Goal: Task Accomplishment & Management: Manage account settings

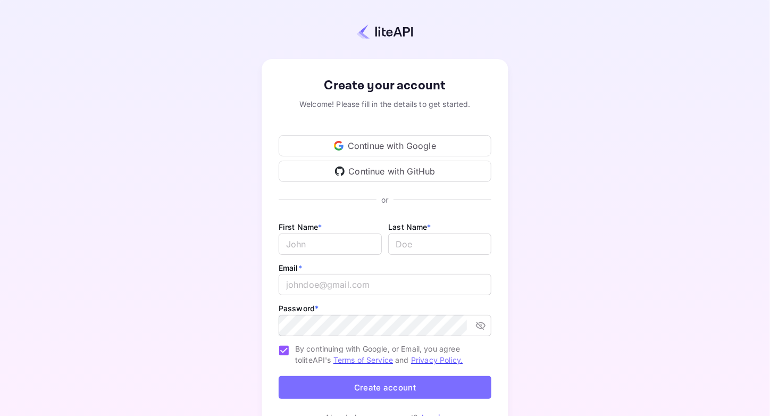
click at [403, 144] on div "Continue with Google" at bounding box center [385, 145] width 213 height 21
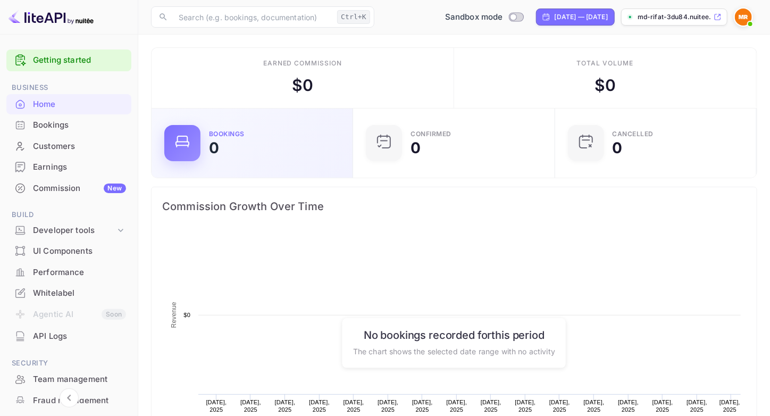
scroll to position [164, 187]
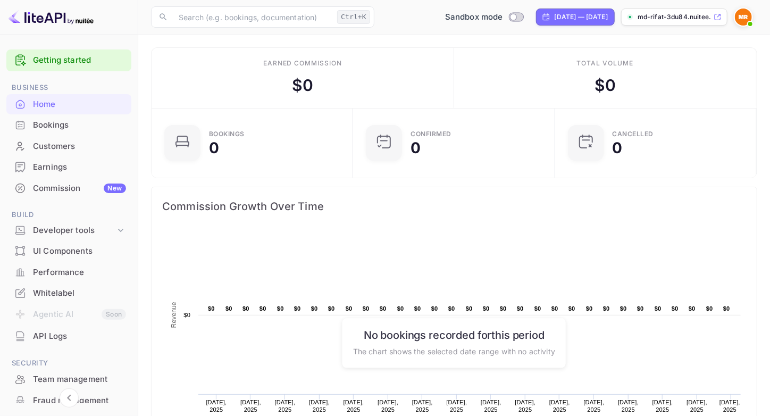
click at [66, 120] on div "Bookings" at bounding box center [79, 125] width 93 height 12
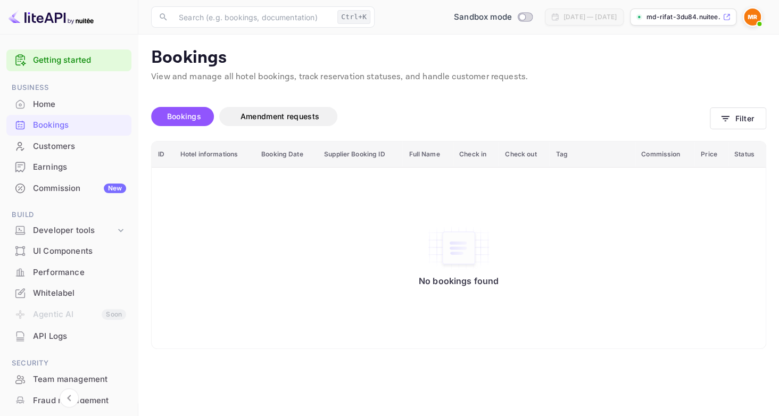
click at [72, 242] on div "UI Components" at bounding box center [68, 251] width 125 height 21
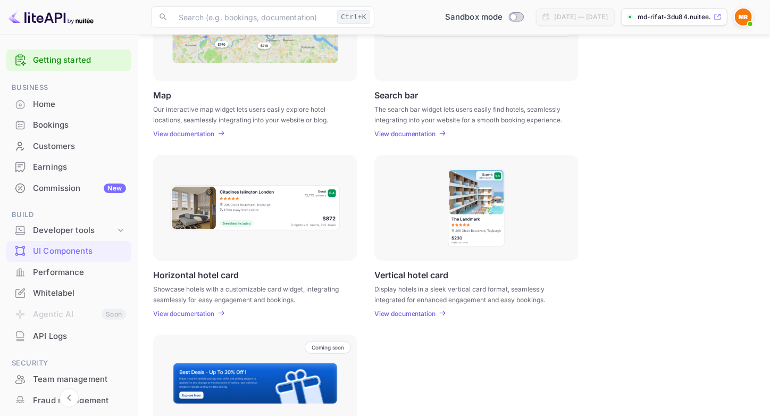
scroll to position [300, 0]
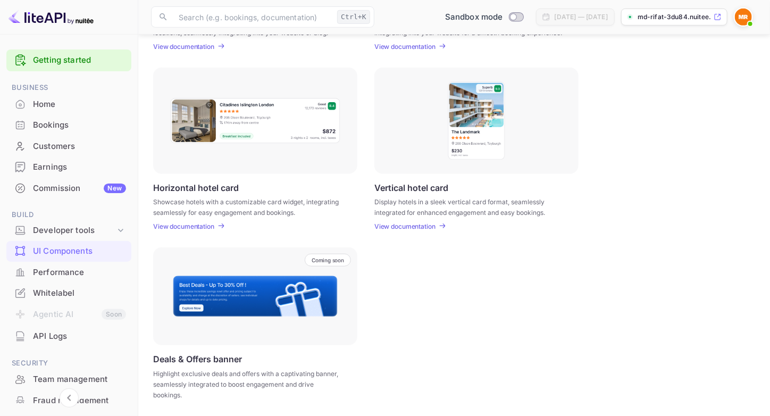
click at [219, 284] on img at bounding box center [255, 296] width 166 height 43
click at [214, 189] on p "Horizontal hotel card" at bounding box center [196, 187] width 86 height 10
click at [57, 267] on div "Performance" at bounding box center [79, 273] width 93 height 12
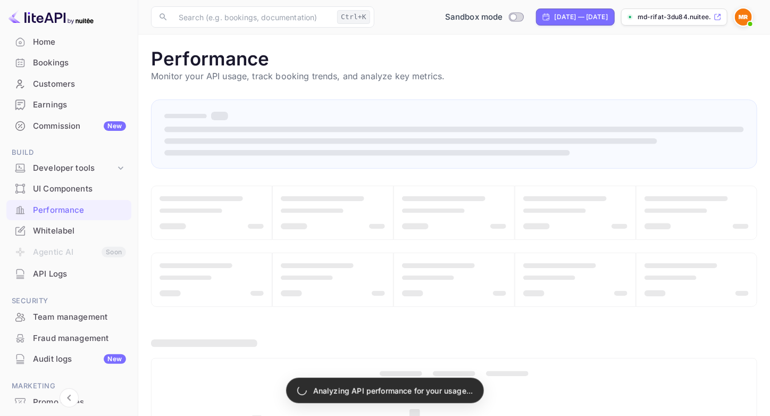
scroll to position [117, 0]
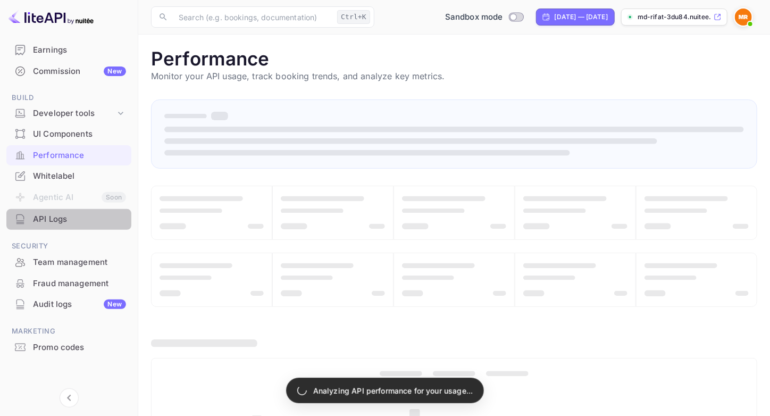
click at [78, 215] on div "API Logs" at bounding box center [79, 219] width 93 height 12
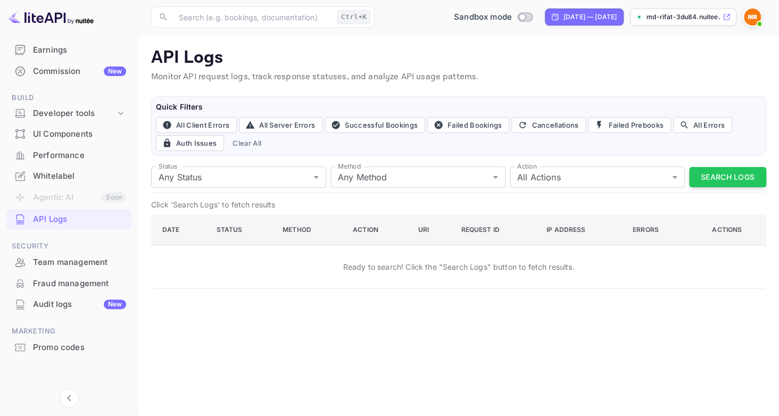
click at [751, 20] on img at bounding box center [752, 17] width 17 height 17
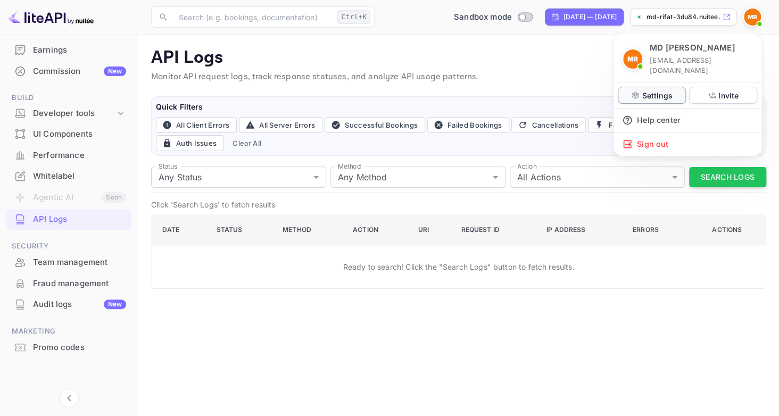
click at [651, 90] on p "Settings" at bounding box center [657, 95] width 30 height 11
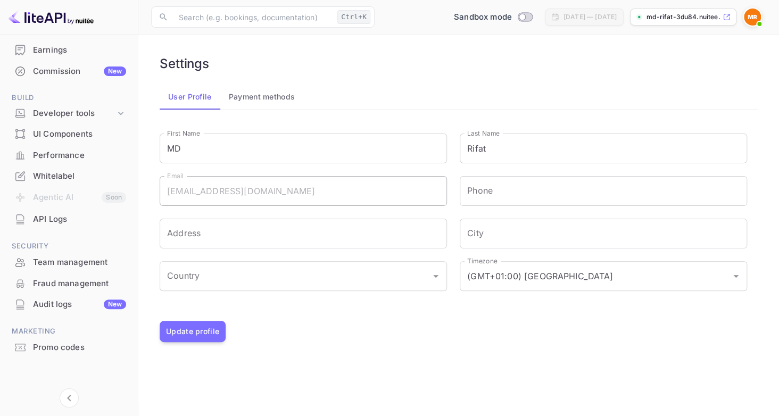
click at [259, 91] on button "Payment methods" at bounding box center [262, 97] width 84 height 26
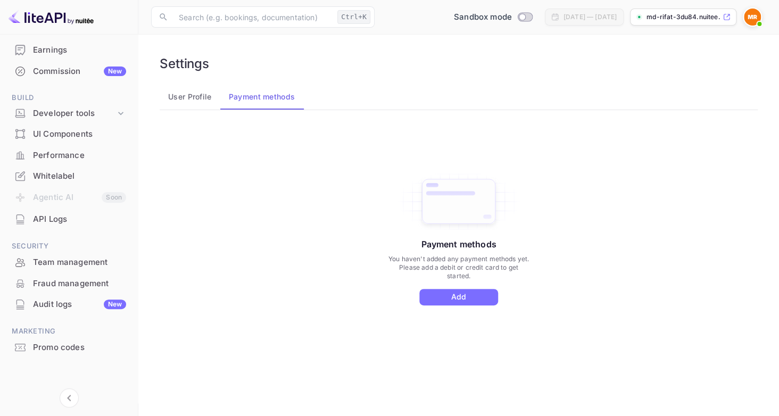
click at [186, 101] on button "User Profile" at bounding box center [190, 97] width 61 height 26
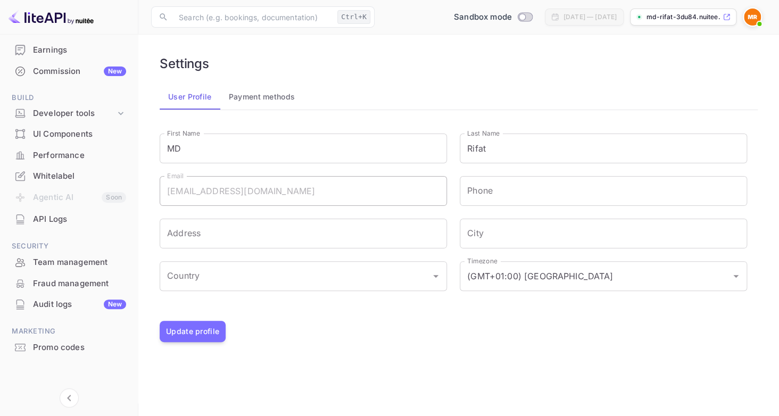
click at [71, 94] on span "Build" at bounding box center [68, 98] width 125 height 12
click at [76, 129] on div "UI Components" at bounding box center [79, 134] width 93 height 12
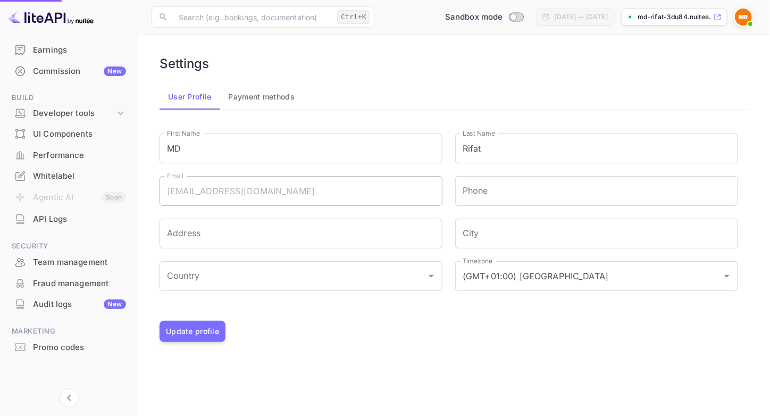
click at [75, 113] on div "Developer tools" at bounding box center [74, 113] width 82 height 12
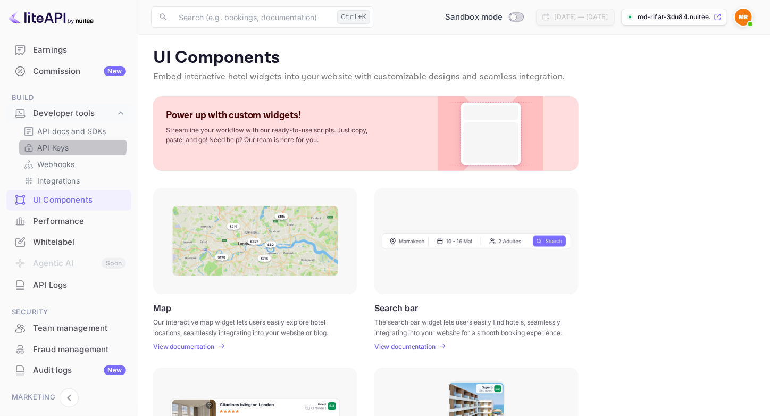
click at [71, 143] on link "API Keys" at bounding box center [72, 147] width 99 height 11
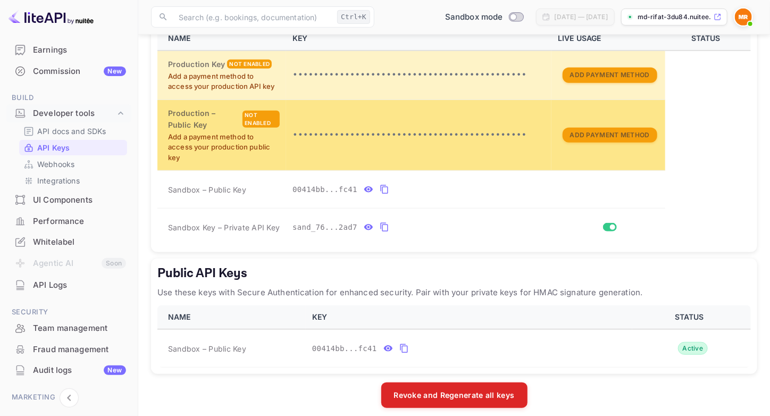
scroll to position [253, 0]
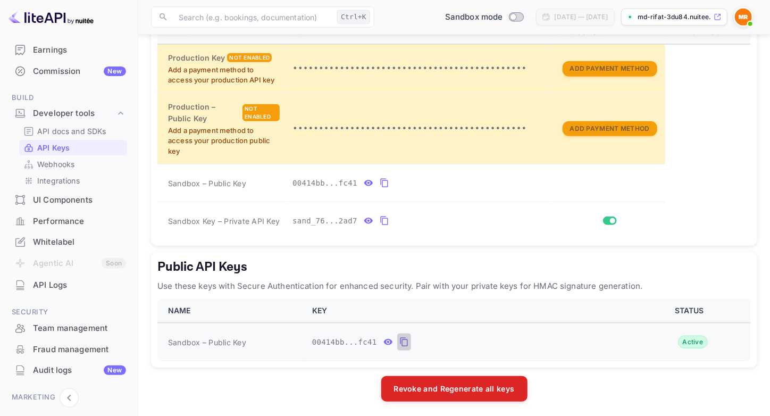
click at [400, 339] on icon "public api keys table" at bounding box center [405, 342] width 10 height 13
click at [399, 346] on button "public api keys table" at bounding box center [404, 342] width 14 height 17
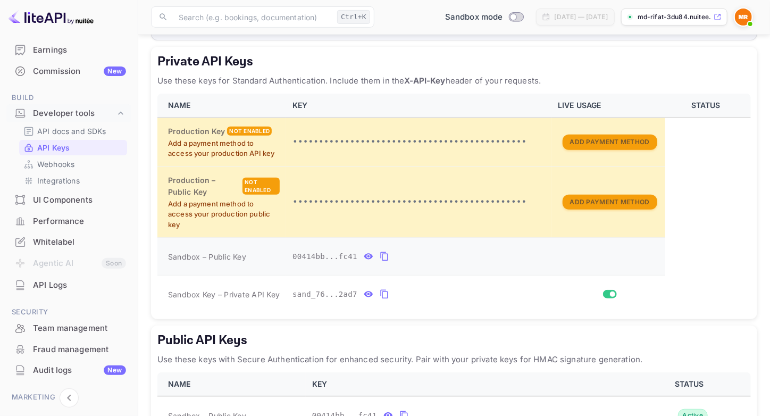
scroll to position [147, 0]
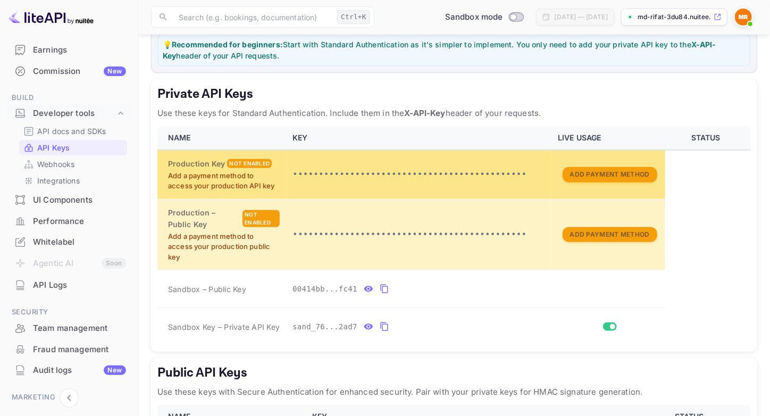
click at [239, 178] on p "Add a payment method to access your production API key" at bounding box center [224, 181] width 112 height 21
click at [231, 164] on div "Not enabled" at bounding box center [249, 163] width 45 height 9
click at [624, 173] on button "Add Payment Method" at bounding box center [610, 174] width 95 height 15
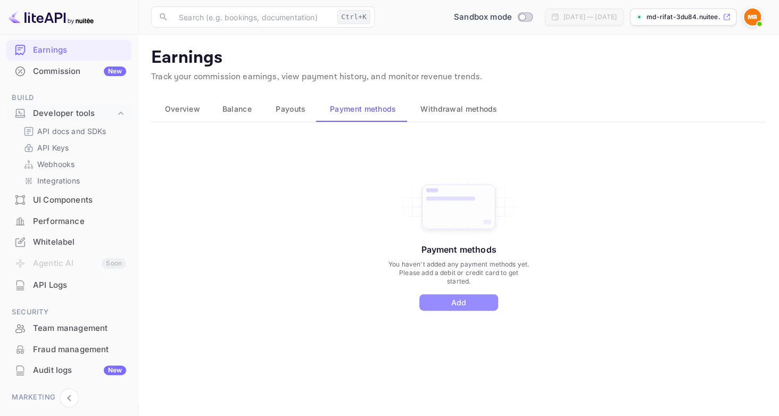
click at [461, 301] on button "Add" at bounding box center [458, 302] width 79 height 16
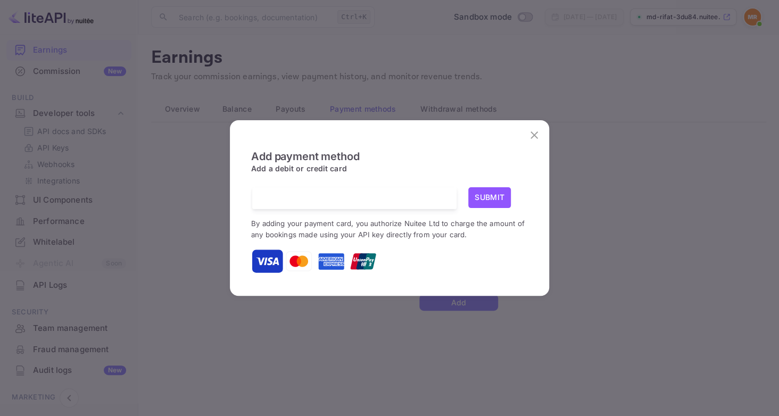
click at [366, 205] on div at bounding box center [358, 198] width 196 height 22
click at [495, 195] on button "Submit" at bounding box center [489, 197] width 43 height 21
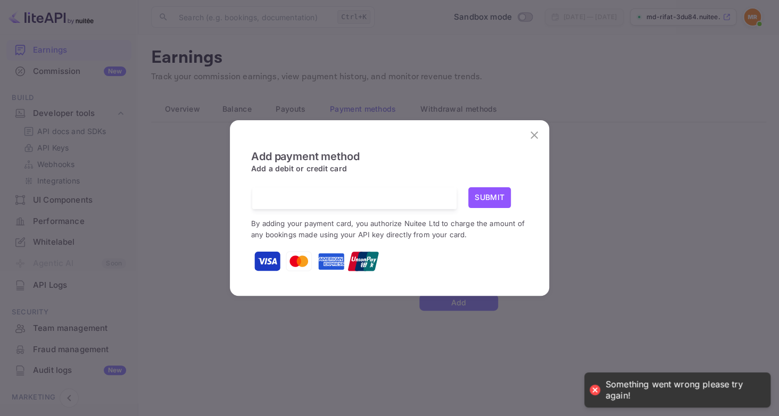
click at [454, 169] on h6 "Add a debit or credit card" at bounding box center [389, 169] width 277 height 12
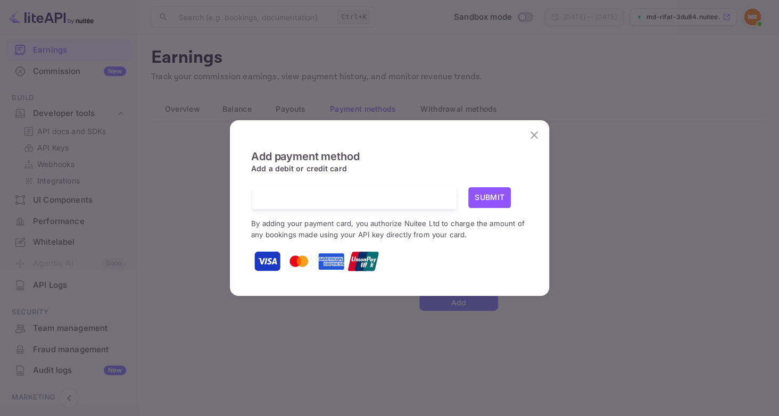
click at [314, 192] on div at bounding box center [358, 198] width 196 height 22
click at [496, 202] on button "Submit" at bounding box center [489, 197] width 43 height 21
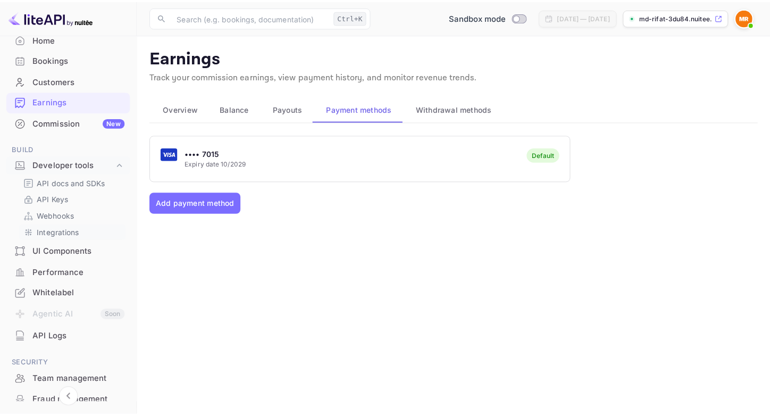
scroll to position [64, 0]
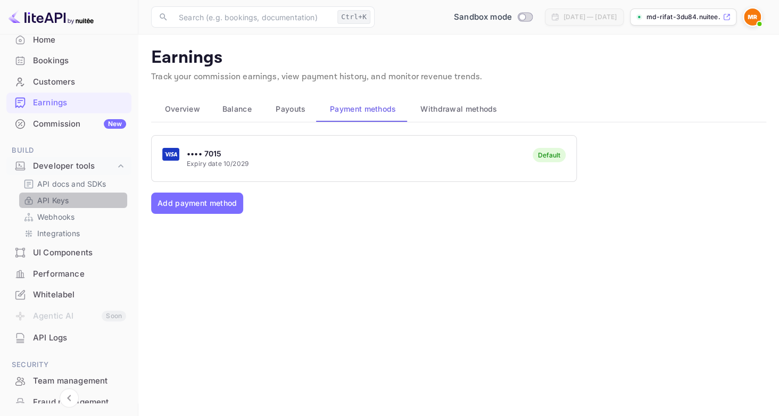
click at [75, 198] on link "API Keys" at bounding box center [72, 200] width 99 height 11
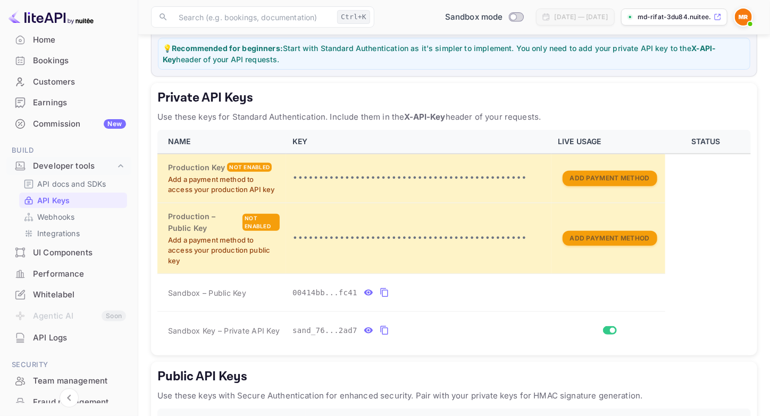
scroll to position [160, 0]
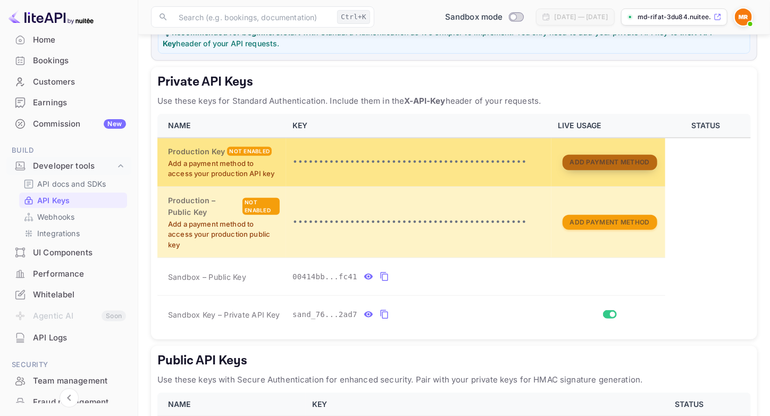
click at [597, 161] on button "Add Payment Method" at bounding box center [610, 162] width 95 height 15
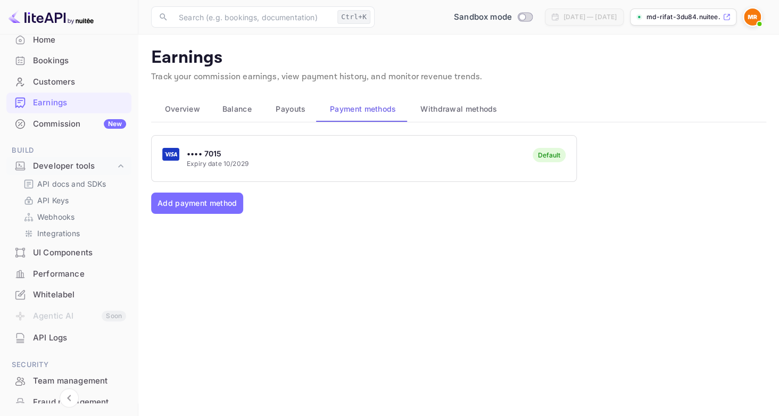
click at [215, 159] on p "Expiry date 10/2029" at bounding box center [218, 164] width 62 height 10
click at [92, 195] on link "API Keys" at bounding box center [72, 200] width 99 height 11
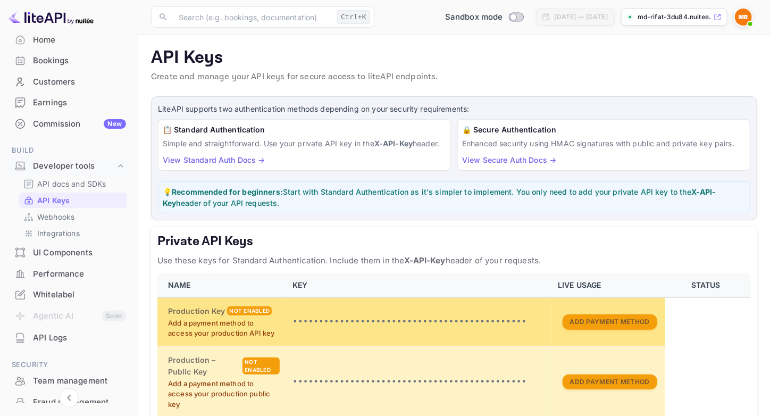
scroll to position [53, 0]
